Goal: Task Accomplishment & Management: Manage account settings

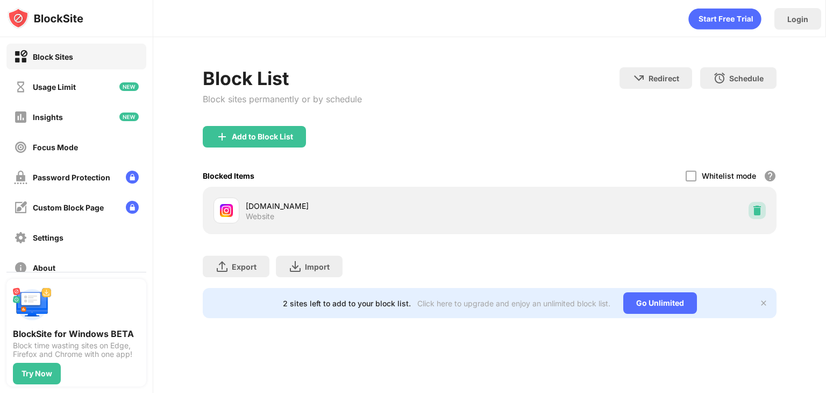
click at [757, 207] on img at bounding box center [757, 210] width 11 height 11
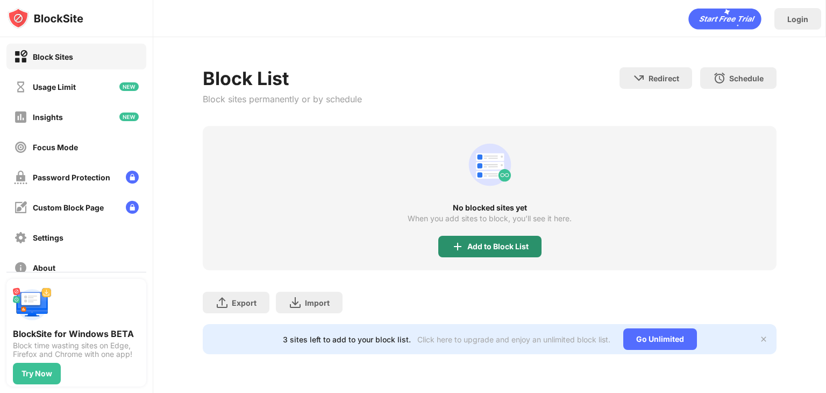
click at [478, 240] on div "Add to Block List" at bounding box center [489, 247] width 103 height 22
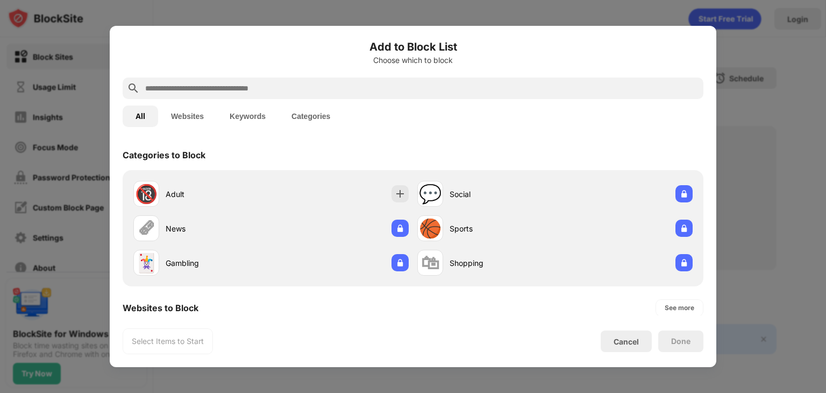
click at [312, 88] on input "text" at bounding box center [421, 88] width 555 height 13
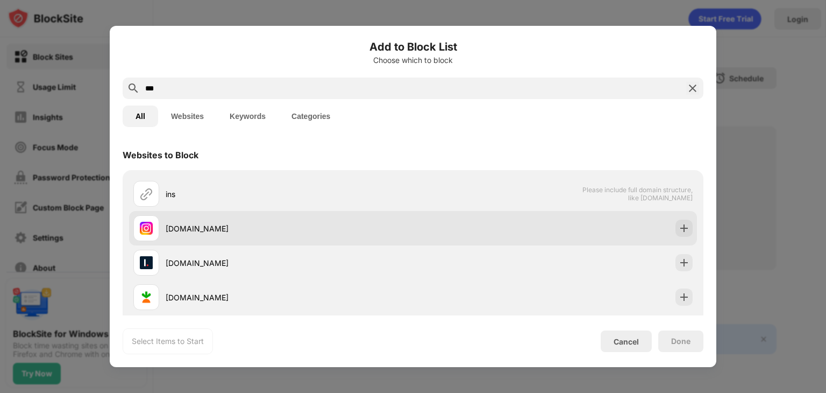
type input "***"
click at [665, 227] on div "[DOMAIN_NAME]" at bounding box center [413, 228] width 568 height 34
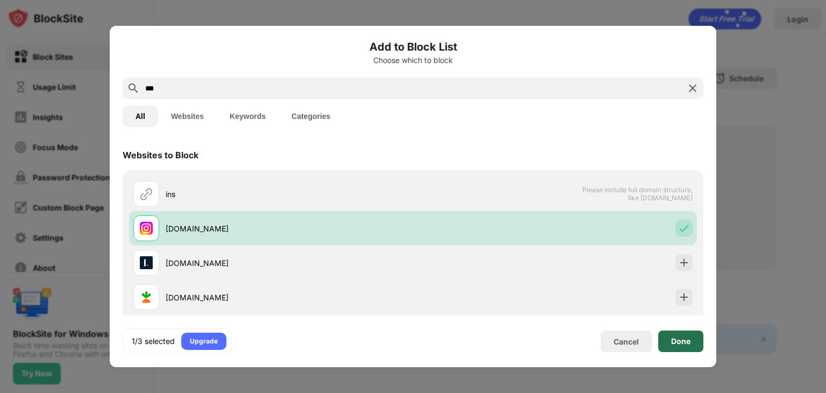
click at [694, 340] on div "Done" at bounding box center [680, 341] width 45 height 22
